Goal: Information Seeking & Learning: Learn about a topic

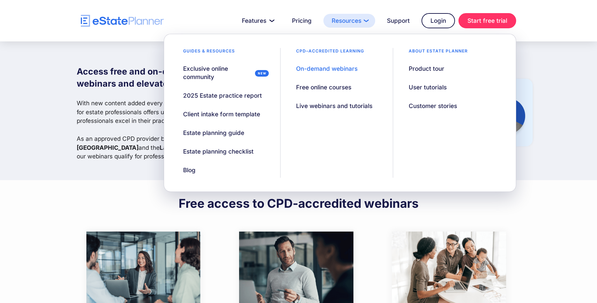
click at [350, 19] on link "Resources" at bounding box center [350, 21] width 52 height 14
click at [327, 67] on div "On-demand webinars" at bounding box center [327, 69] width 62 height 8
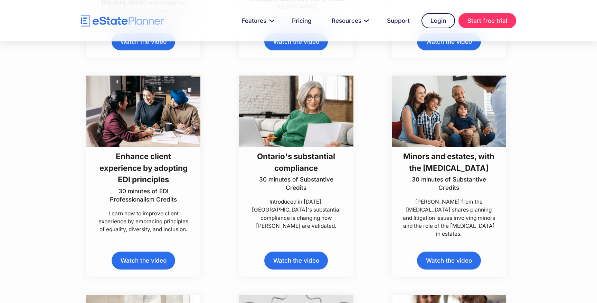
scroll to position [2131, 0]
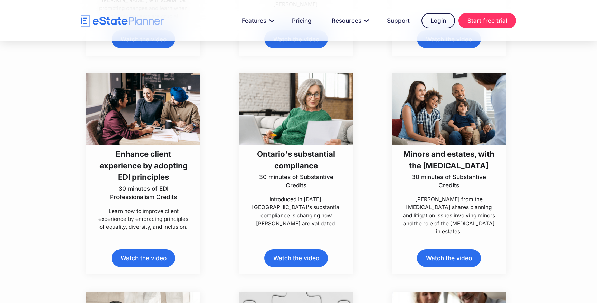
click at [287, 256] on link "Watch the video" at bounding box center [296, 259] width 64 height 18
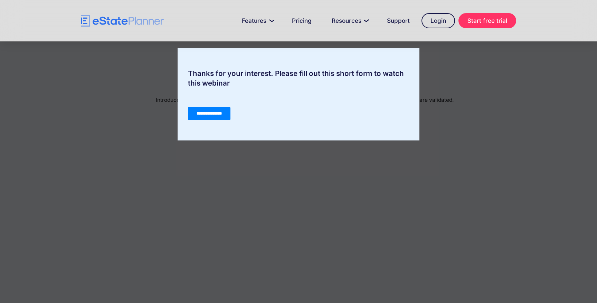
click at [217, 110] on input "**********" at bounding box center [209, 113] width 43 height 13
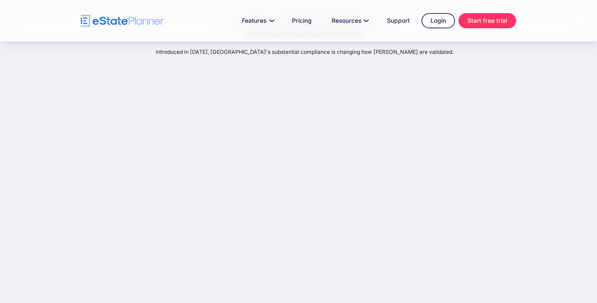
scroll to position [47, 0]
